Goal: Task Accomplishment & Management: Use online tool/utility

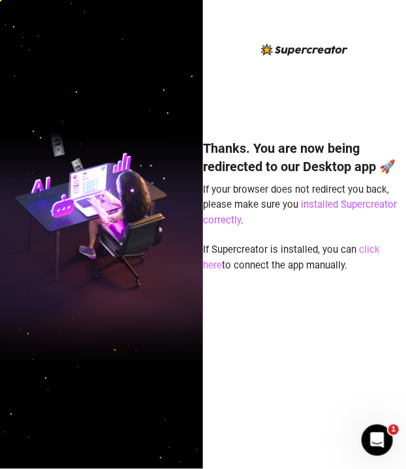
click at [380, 250] on link "click here" at bounding box center [291, 257] width 177 height 27
click at [380, 249] on link "click here" at bounding box center [291, 257] width 177 height 27
